Goal: Task Accomplishment & Management: Manage account settings

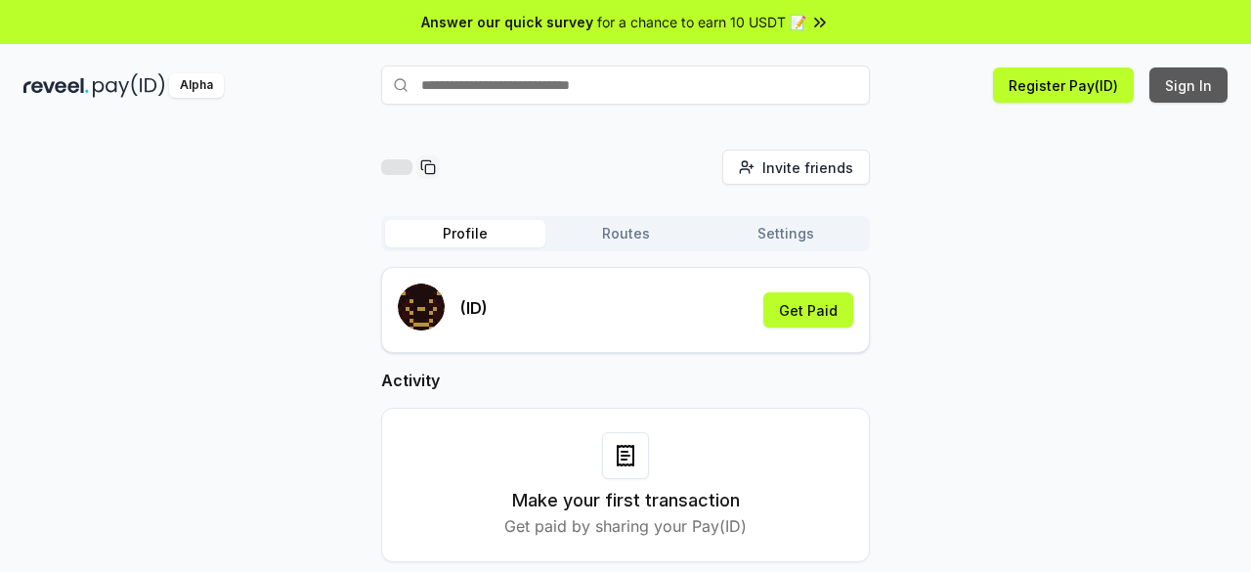
click at [1182, 85] on button "Sign In" at bounding box center [1188, 84] width 78 height 35
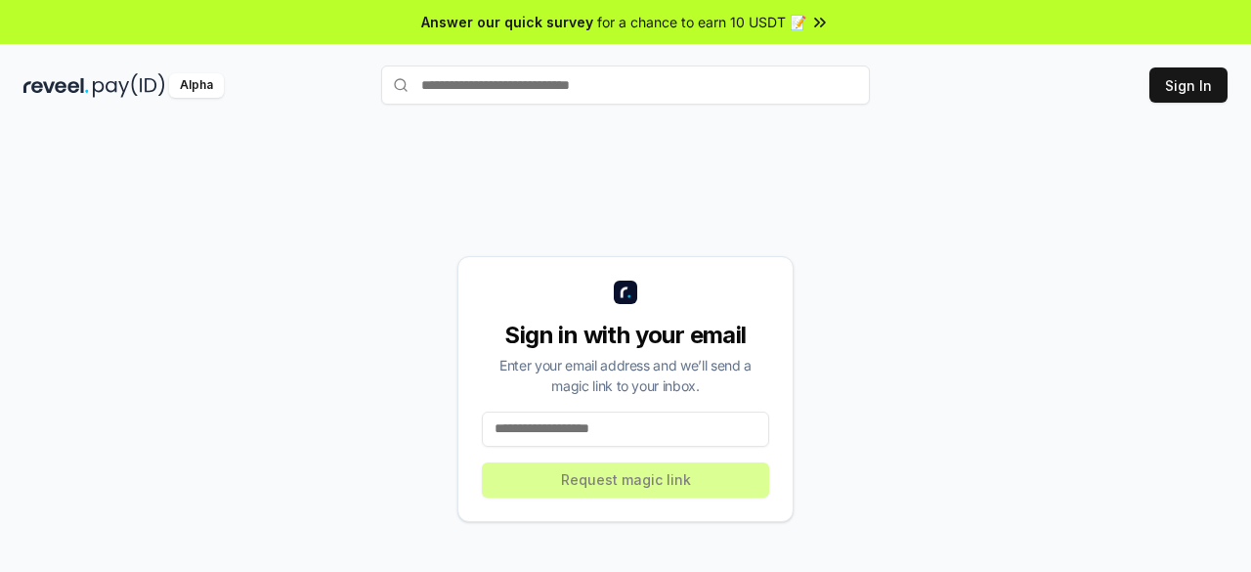
click at [575, 431] on input at bounding box center [625, 428] width 287 height 35
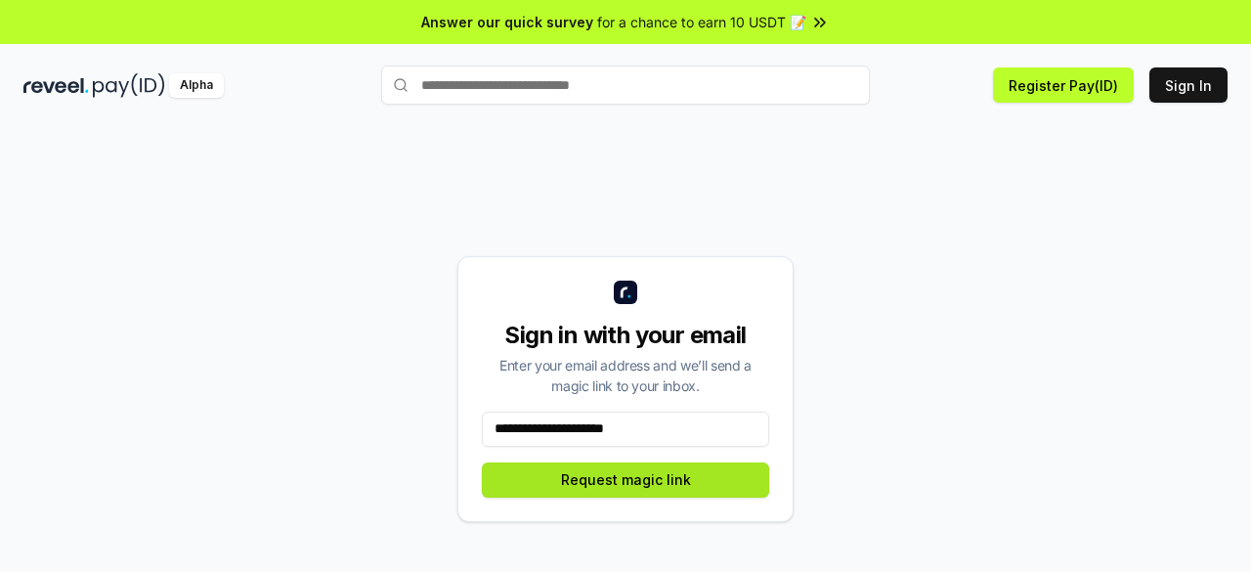
type input "**********"
click at [598, 482] on button "Request magic link" at bounding box center [625, 479] width 287 height 35
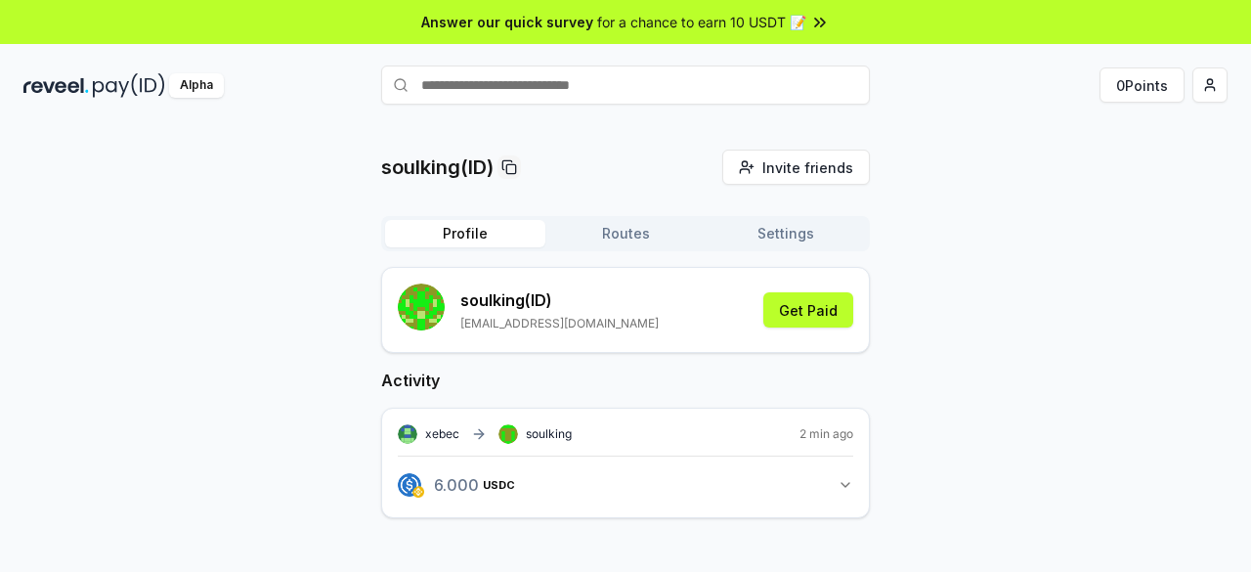
scroll to position [56, 0]
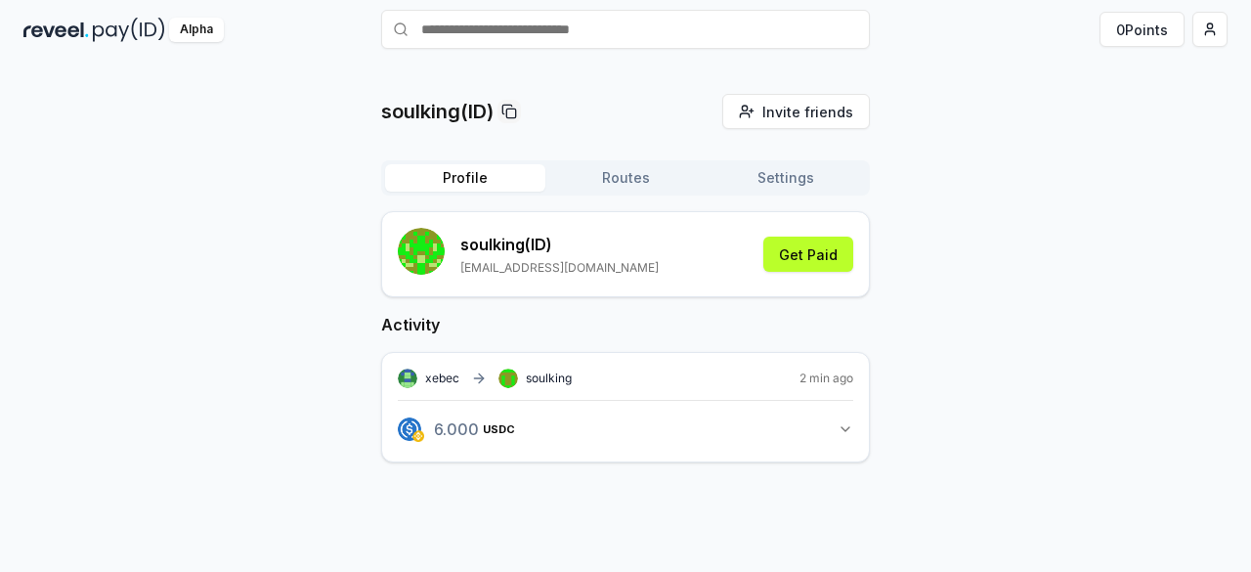
click at [846, 423] on icon "button" at bounding box center [845, 429] width 16 height 16
click at [536, 498] on icon at bounding box center [541, 503] width 16 height 16
click at [467, 493] on span "USDC" at bounding box center [479, 496] width 34 height 12
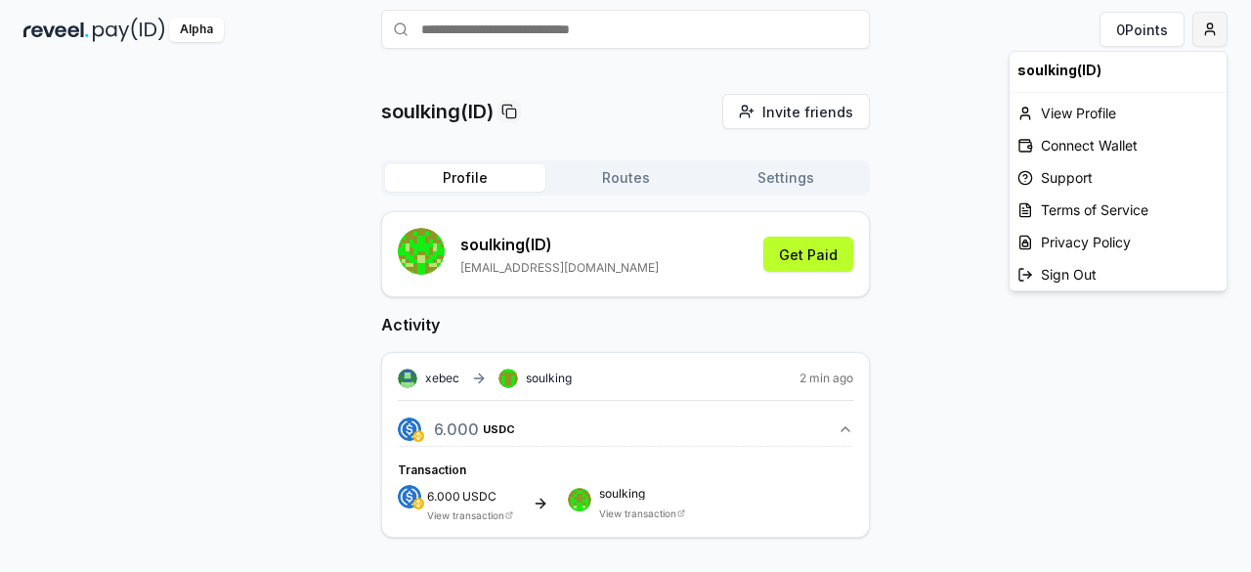
click at [1202, 30] on html "Answer our quick survey for a chance to earn 10 USDT 📝 Alpha 0 Points soulking(…" at bounding box center [625, 286] width 1251 height 572
click at [1102, 107] on div "View Profile" at bounding box center [1117, 113] width 217 height 32
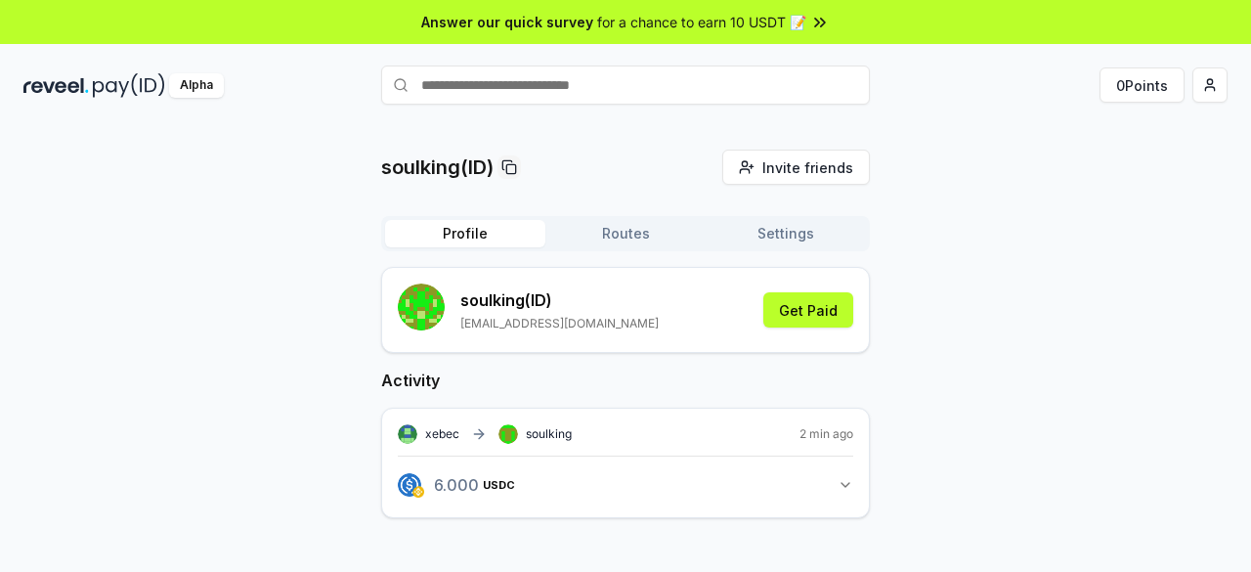
click at [842, 488] on icon "button" at bounding box center [845, 485] width 16 height 16
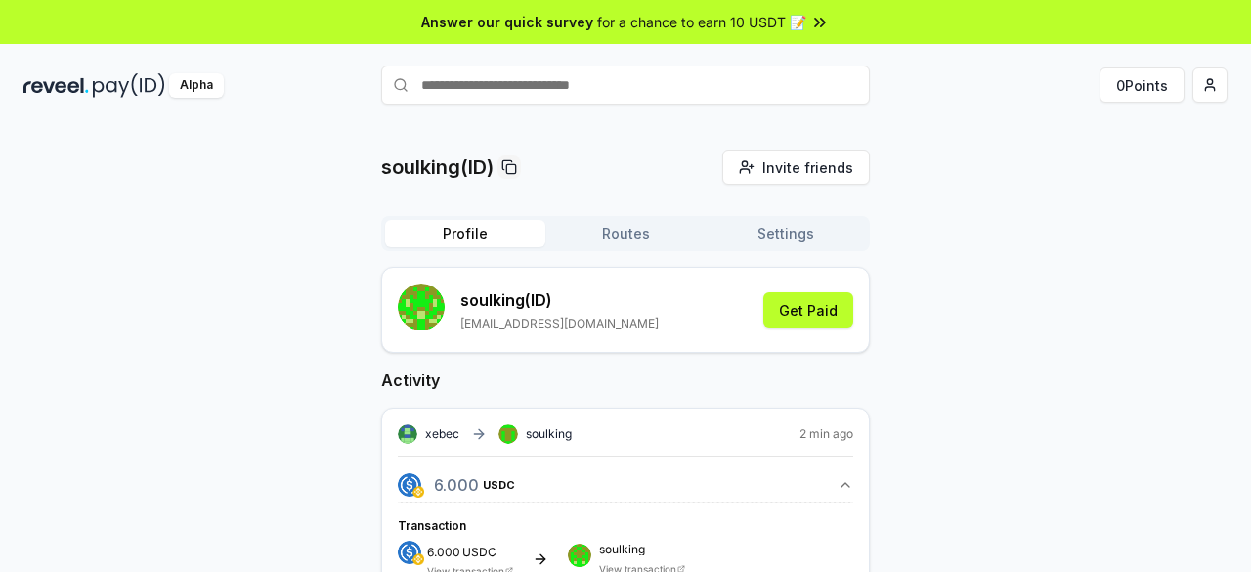
scroll to position [56, 0]
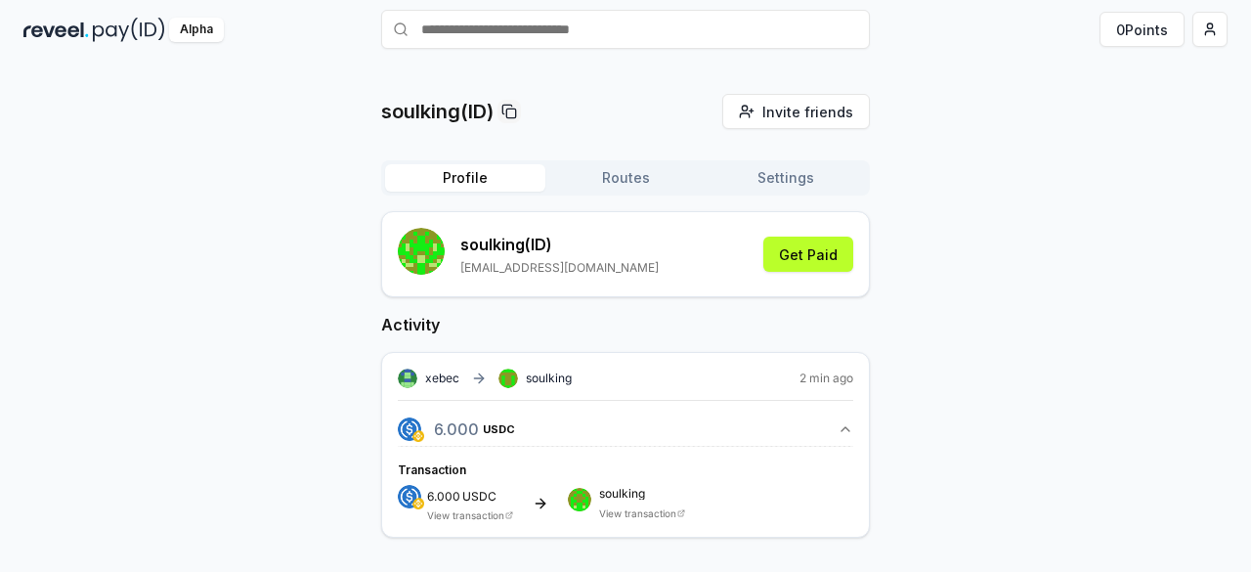
click at [536, 505] on icon at bounding box center [541, 503] width 16 height 16
click at [1200, 19] on html "Answer our quick survey for a chance to earn 10 USDT 📝 Alpha 0 Points soulking(…" at bounding box center [625, 286] width 1251 height 572
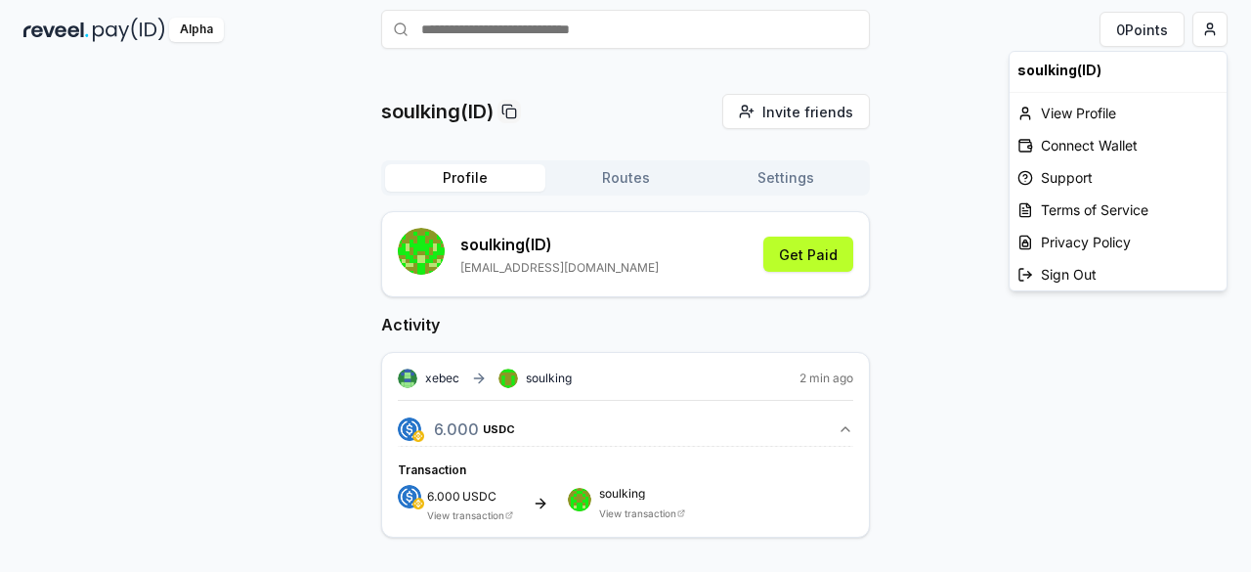
click at [633, 183] on html "Answer our quick survey for a chance to earn 10 USDT 📝 Alpha 0 Points soulking(…" at bounding box center [625, 286] width 1251 height 572
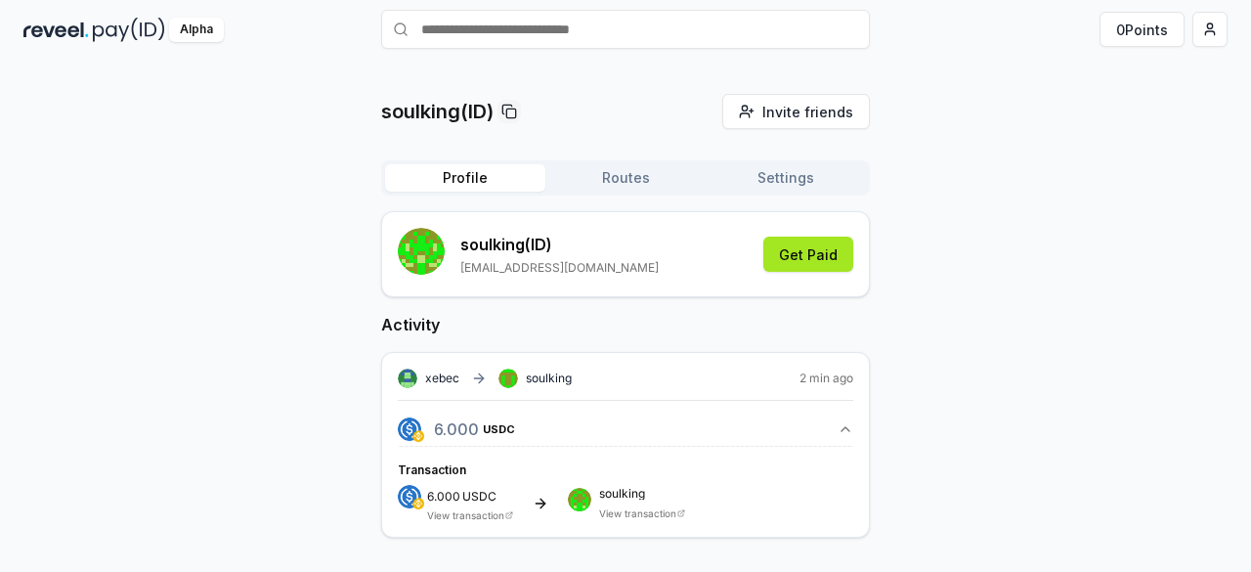
click at [818, 255] on button "Get Paid" at bounding box center [808, 253] width 90 height 35
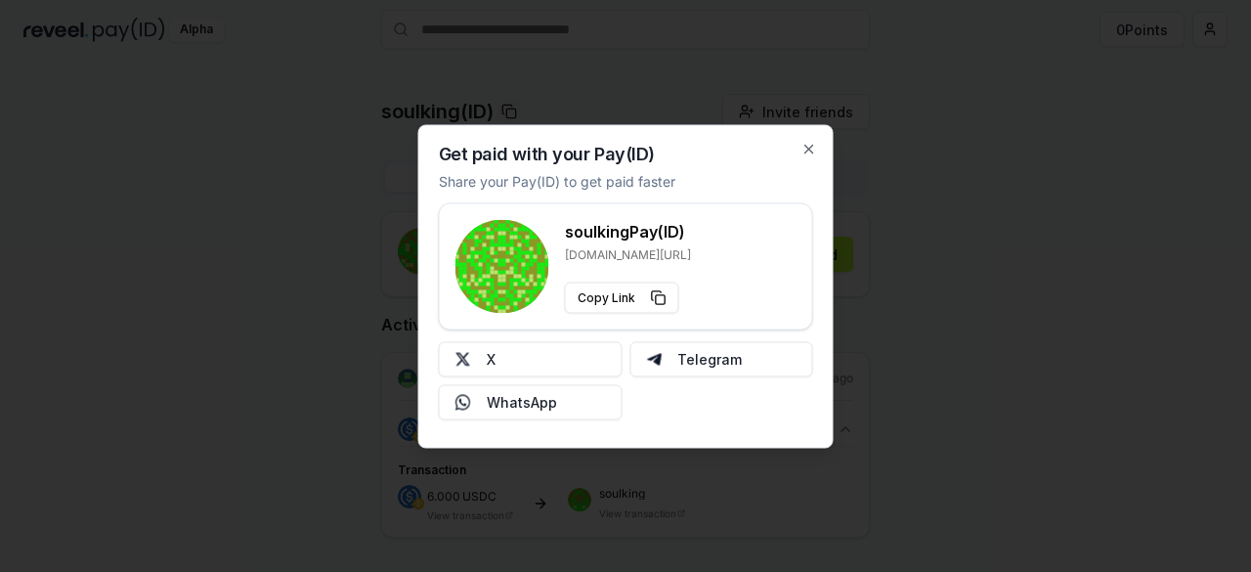
click at [815, 136] on div "Get paid with your Pay(ID) Share your Pay(ID) to get paid faster soulking Pay(I…" at bounding box center [625, 285] width 415 height 323
click at [808, 151] on icon "button" at bounding box center [809, 149] width 16 height 16
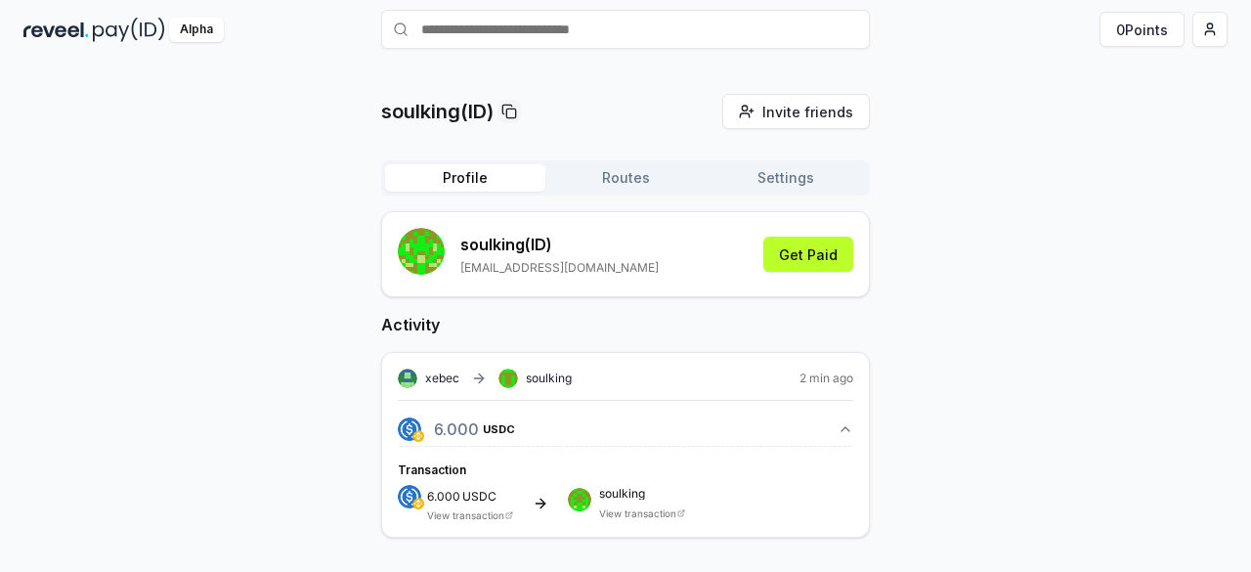
click at [789, 181] on button "Settings" at bounding box center [785, 177] width 160 height 27
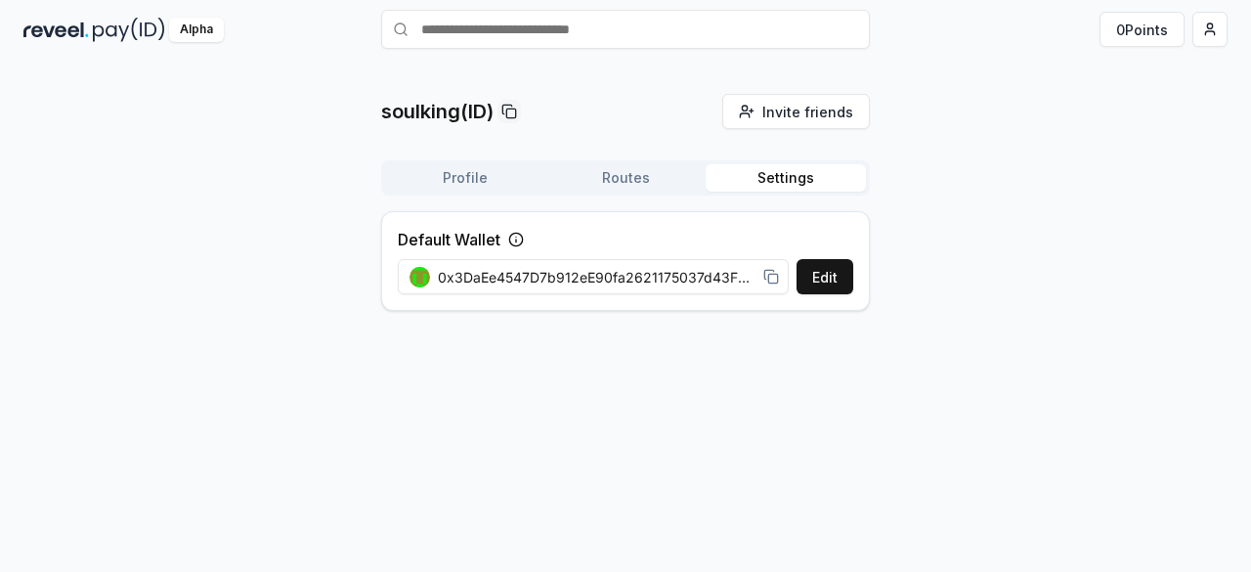
click at [640, 182] on button "Routes" at bounding box center [625, 177] width 160 height 27
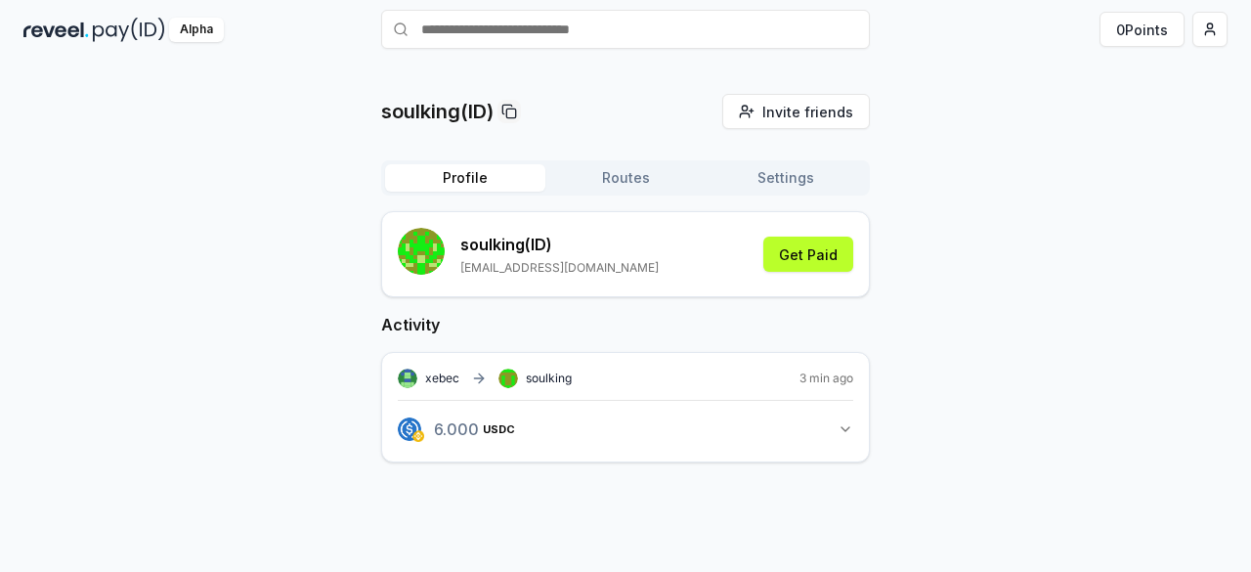
click at [485, 187] on button "Profile" at bounding box center [465, 177] width 160 height 27
